Goal: Check status: Check status

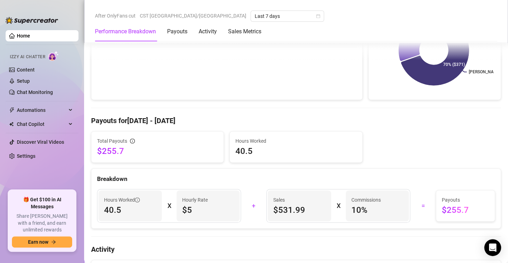
scroll to position [144, 0]
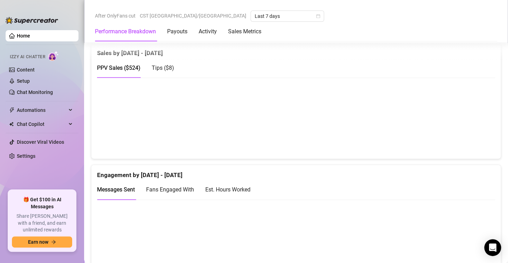
scroll to position [391, 0]
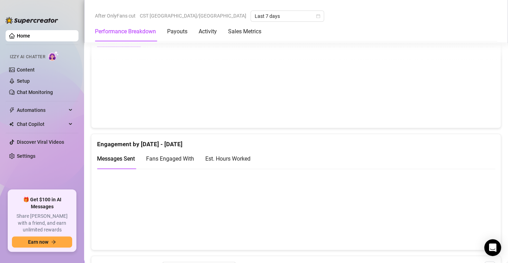
click at [248, 154] on div "Est. Hours Worked" at bounding box center [227, 158] width 45 height 9
click at [172, 155] on span "Fans Engaged With" at bounding box center [170, 158] width 48 height 7
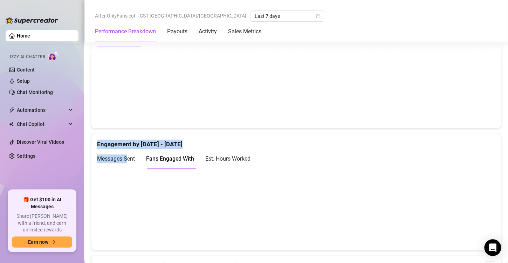
drag, startPoint x: 127, startPoint y: 155, endPoint x: 417, endPoint y: 89, distance: 296.9
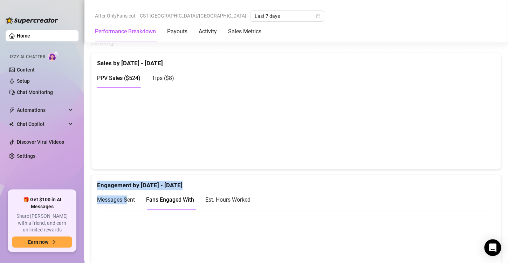
scroll to position [351, 0]
click at [161, 77] on span "Tips ( $8 )" at bounding box center [163, 77] width 22 height 7
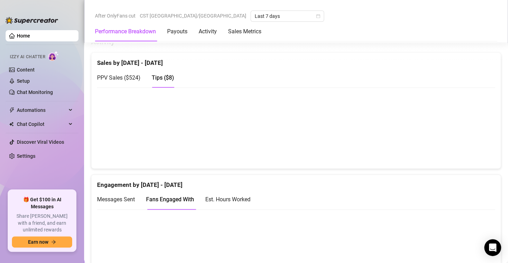
click at [122, 79] on span "PPV Sales ( $524 )" at bounding box center [118, 77] width 43 height 7
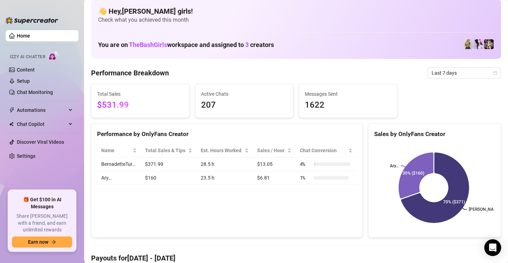
scroll to position [0, 0]
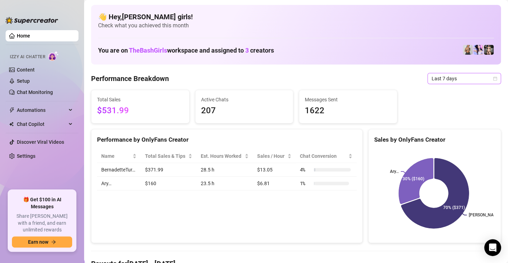
click at [463, 81] on span "Last 7 days" at bounding box center [464, 78] width 65 height 11
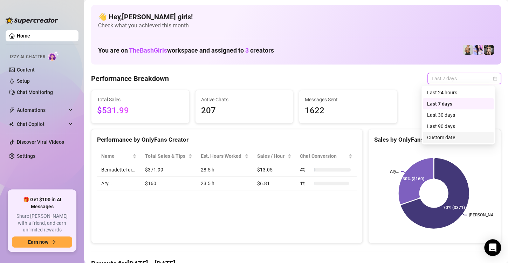
click at [444, 138] on div "Custom date" at bounding box center [458, 138] width 62 height 8
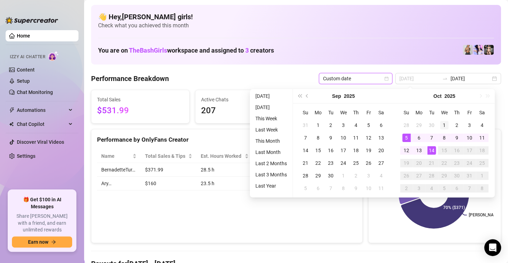
type input "2025-10-01"
click at [444, 127] on div "1" at bounding box center [444, 125] width 8 height 8
type input "2025-10-14"
click at [436, 150] on div "14" at bounding box center [432, 150] width 8 height 8
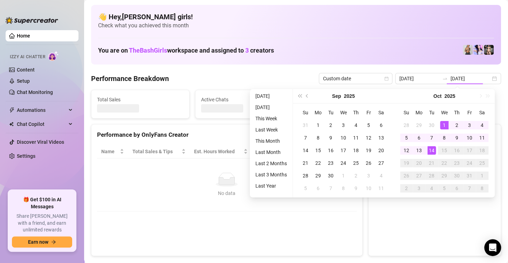
type input "2025-10-01"
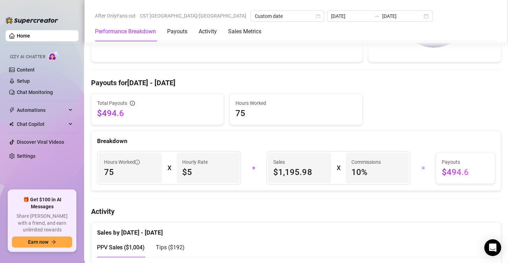
scroll to position [181, 0]
